Goal: Information Seeking & Learning: Check status

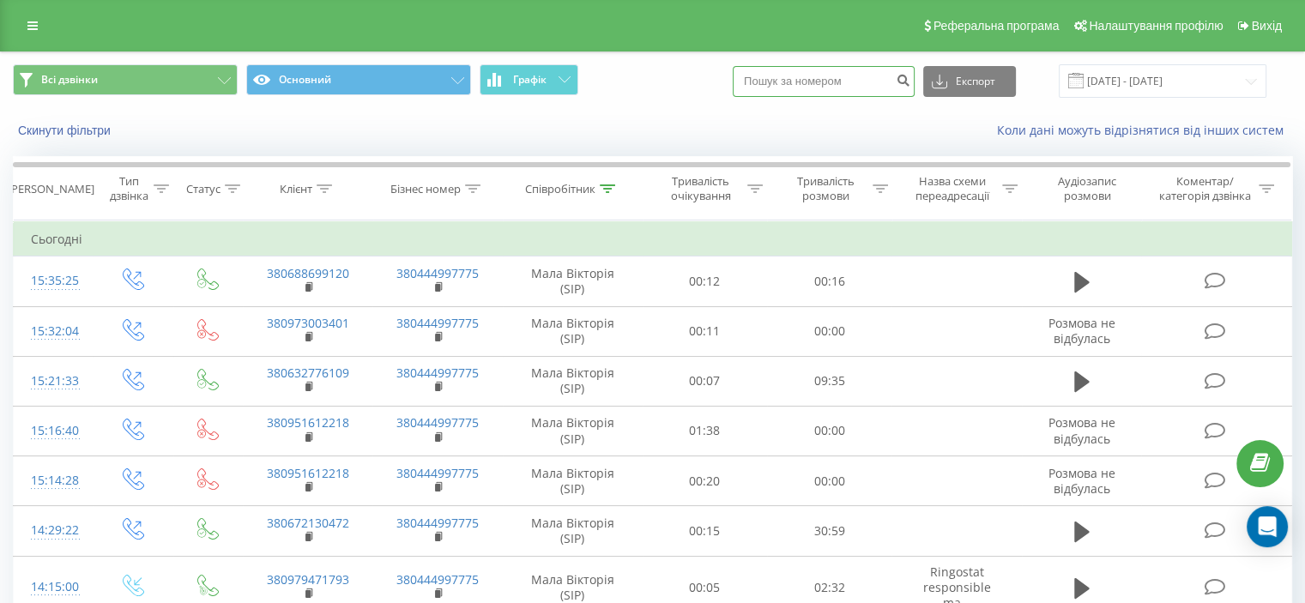
click at [845, 76] on input at bounding box center [824, 81] width 182 height 31
paste input "380966060039"
type input "380966060039"
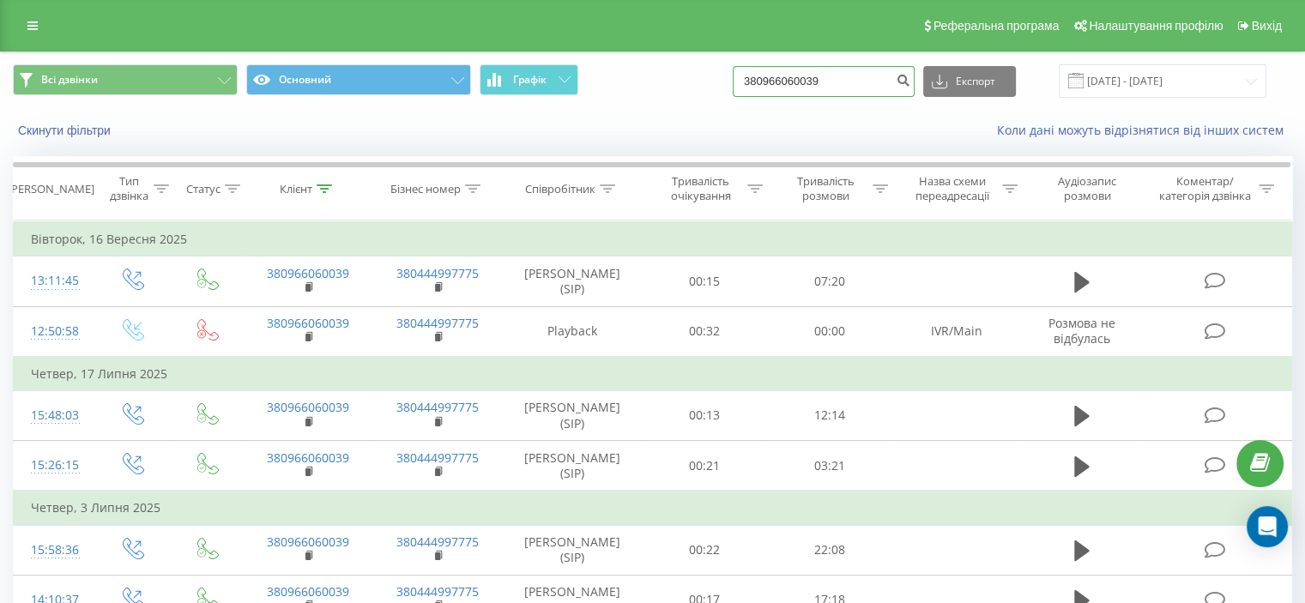
drag, startPoint x: 782, startPoint y: 79, endPoint x: 728, endPoint y: 79, distance: 54.0
click at [728, 79] on div "Всі дзвінки Основний Графік 380966060039 Експорт .csv .xls .xlsx 22.06.2025 - 2…" at bounding box center [652, 80] width 1279 height 33
type input "0966060039"
click at [92, 125] on button "Скинути фільтри" at bounding box center [66, 130] width 106 height 15
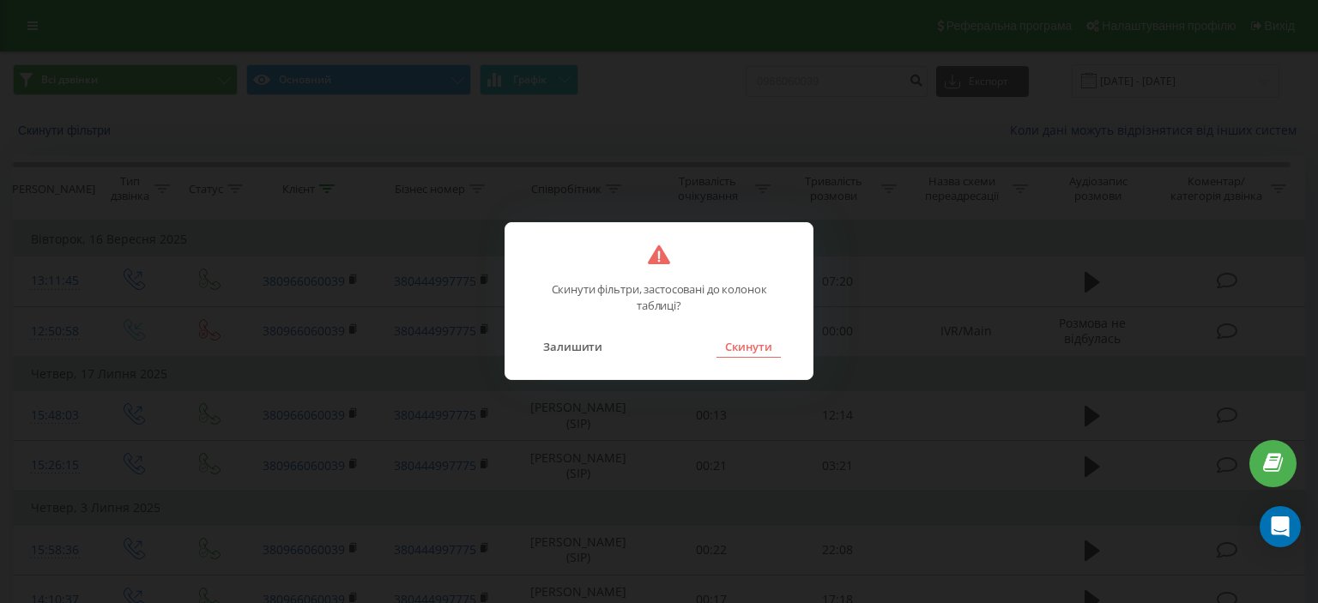
click at [739, 348] on button "Скинути" at bounding box center [748, 346] width 64 height 22
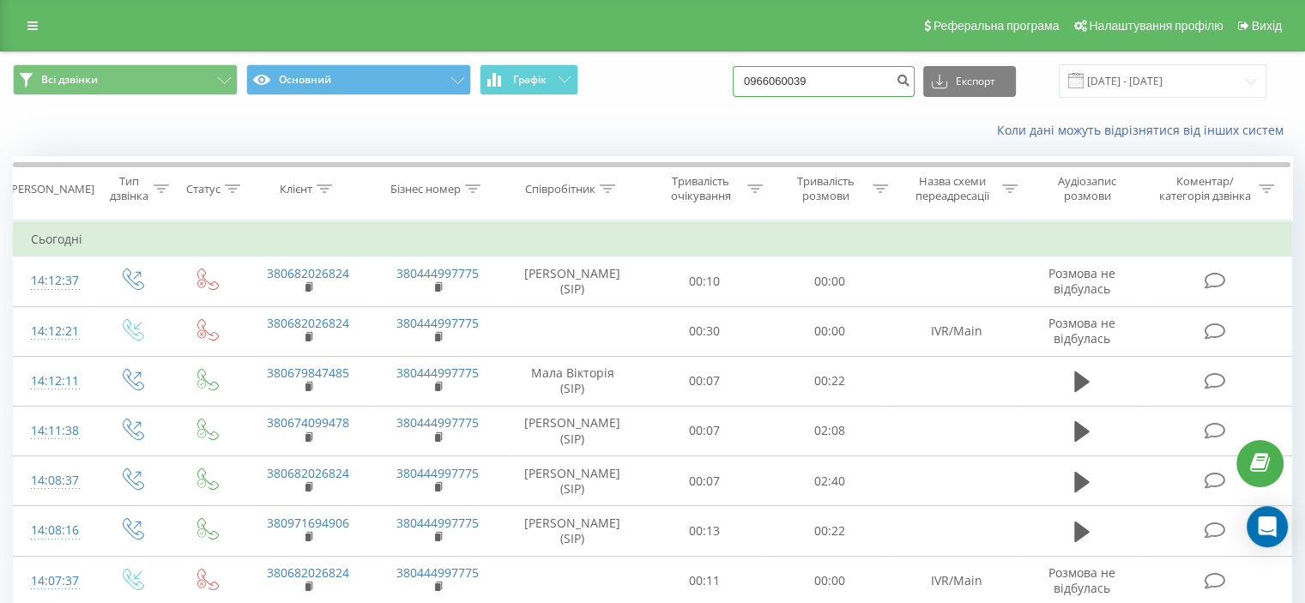
drag, startPoint x: 846, startPoint y: 78, endPoint x: 711, endPoint y: 80, distance: 134.7
click at [711, 80] on div "Всі дзвінки Основний Графік 0966060039 Експорт .csv .xls .xlsx 22.06.2025 - 22.…" at bounding box center [652, 80] width 1279 height 33
click at [910, 75] on icon "submit" at bounding box center [903, 78] width 15 height 10
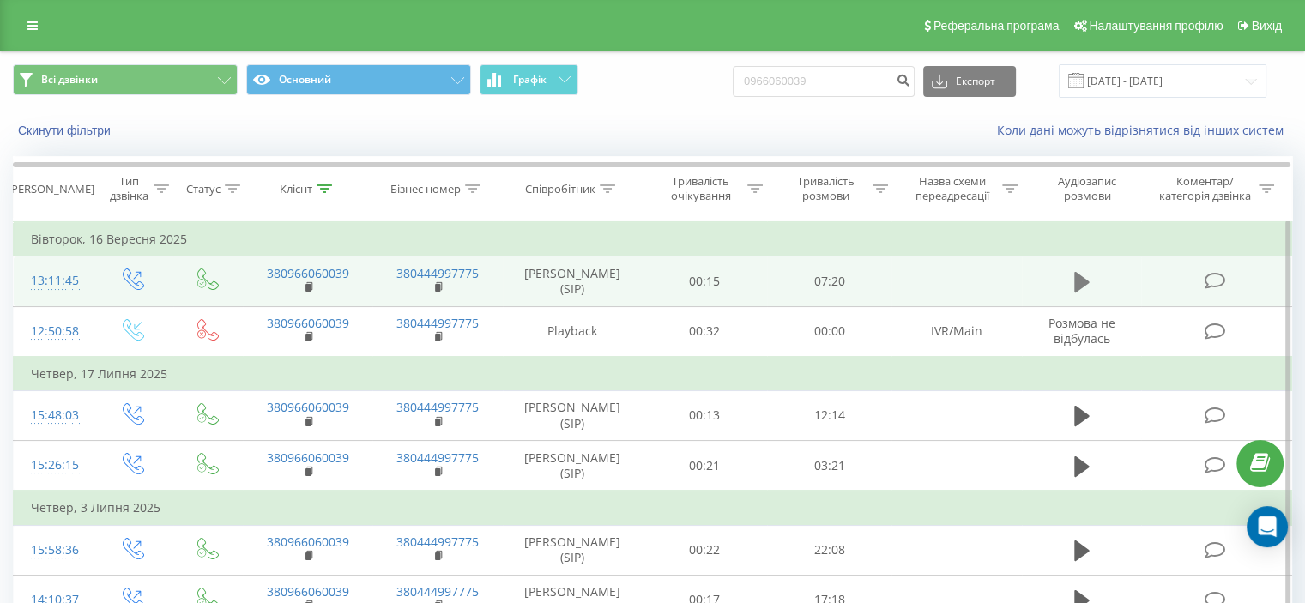
click at [1087, 270] on icon at bounding box center [1081, 282] width 15 height 24
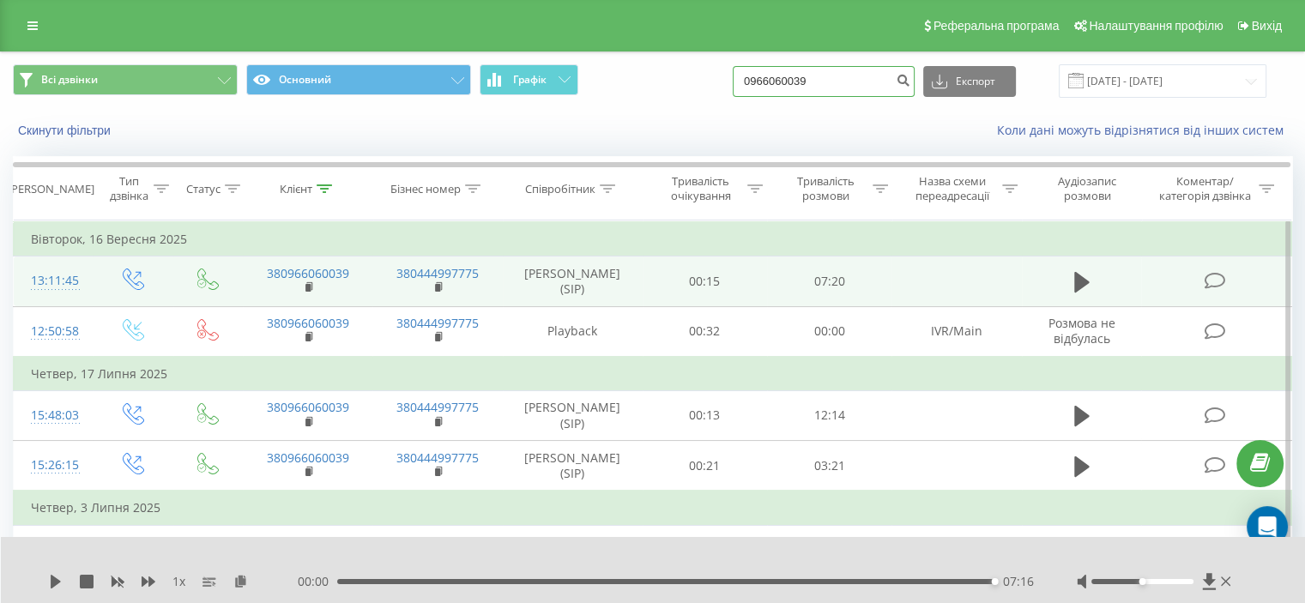
drag, startPoint x: 842, startPoint y: 83, endPoint x: 705, endPoint y: 81, distance: 137.3
click at [705, 81] on div "Всі дзвінки Основний Графік 0966060039 Експорт .csv .xls .xlsx 22.06.2025 - 22.…" at bounding box center [652, 80] width 1279 height 33
paste input "380667499906"
type input "380667499906"
click at [910, 79] on icon "submit" at bounding box center [903, 78] width 15 height 10
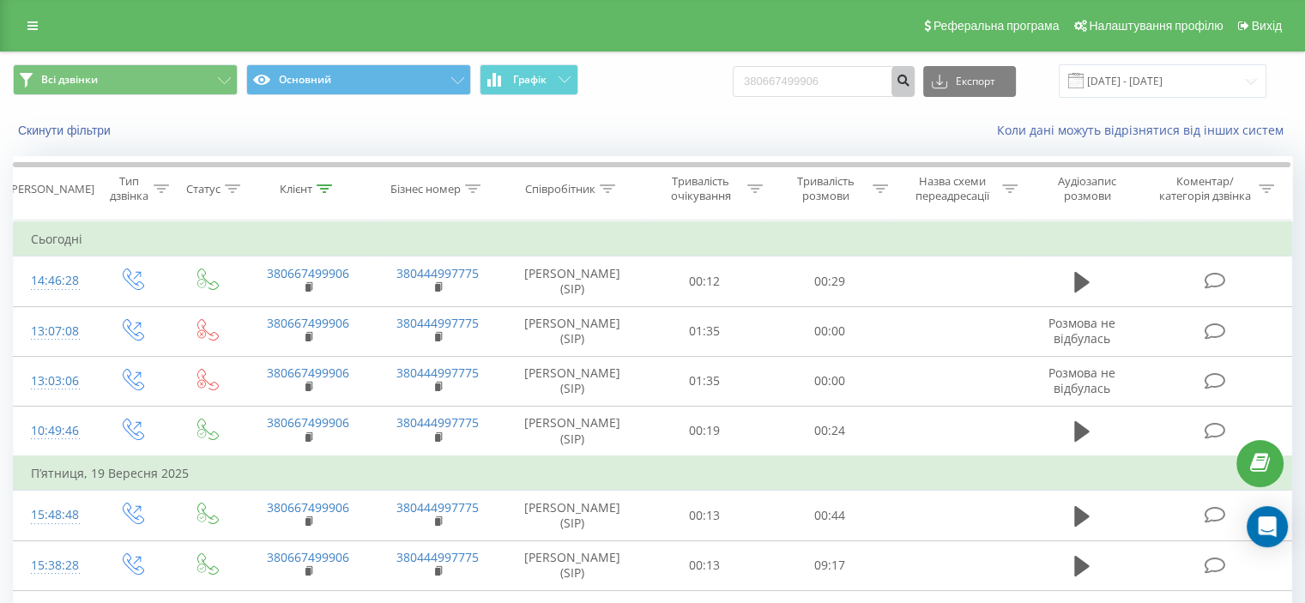
click at [910, 81] on icon "submit" at bounding box center [903, 78] width 15 height 10
